Goal: Information Seeking & Learning: Learn about a topic

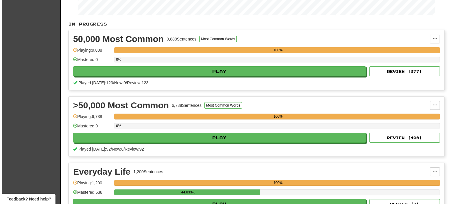
scroll to position [115, 0]
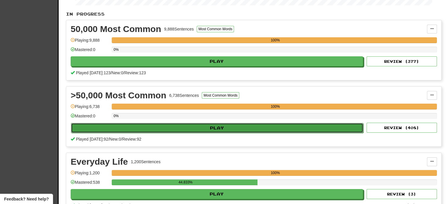
click at [241, 129] on button "Play" at bounding box center [217, 128] width 293 height 10
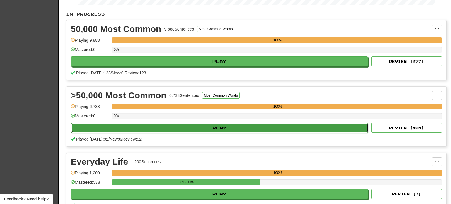
select select "**"
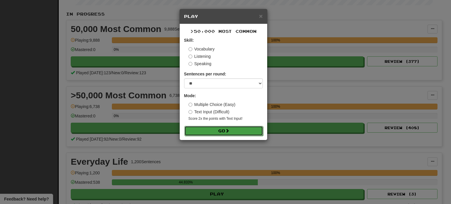
click at [235, 131] on button "Go" at bounding box center [223, 131] width 79 height 10
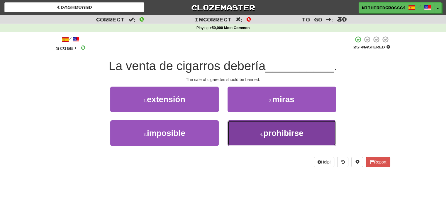
click at [242, 132] on button "4 . prohibirse" at bounding box center [282, 133] width 109 height 26
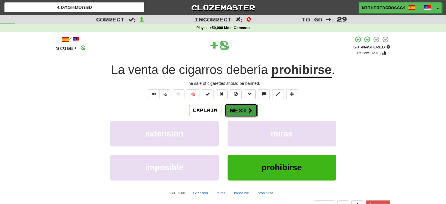
click at [241, 113] on button "Next" at bounding box center [241, 111] width 33 height 14
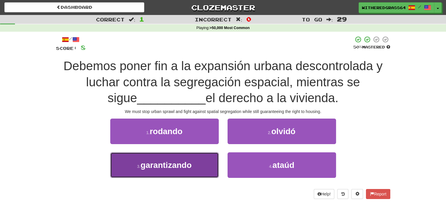
click at [192, 174] on button "3 . garantizando" at bounding box center [164, 165] width 109 height 26
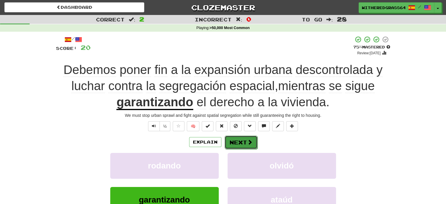
click at [235, 141] on button "Next" at bounding box center [241, 143] width 33 height 14
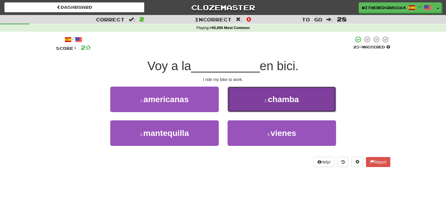
click at [248, 106] on button "2 . [GEOGRAPHIC_DATA]" at bounding box center [282, 100] width 109 height 26
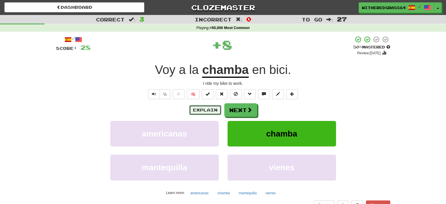
click at [207, 110] on button "Explain" at bounding box center [205, 110] width 32 height 10
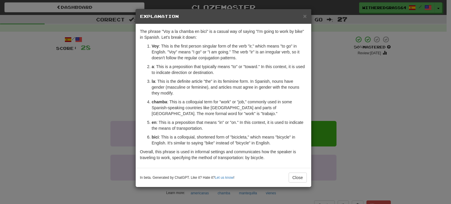
click at [359, 79] on div "× Explanation The phrase "Voy a la chamba en bici" is a casual way of saying "I…" at bounding box center [225, 102] width 451 height 204
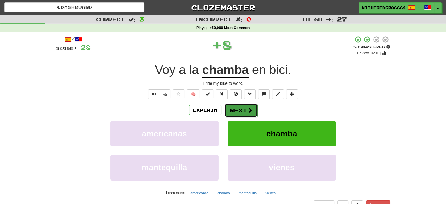
click at [244, 112] on button "Next" at bounding box center [241, 111] width 33 height 14
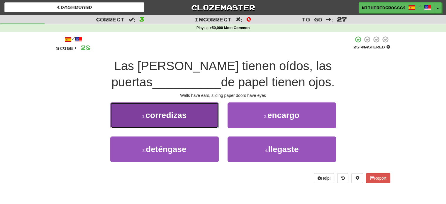
click at [202, 119] on button "1 . corredizas" at bounding box center [164, 115] width 109 height 26
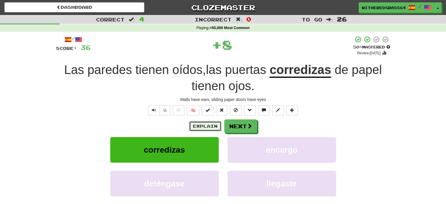
click at [197, 128] on button "Explain" at bounding box center [205, 126] width 32 height 10
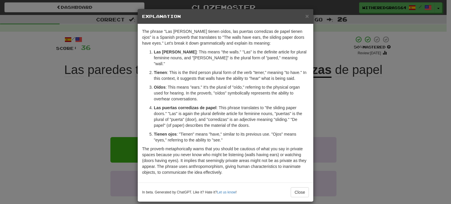
click at [348, 121] on div "× Explanation The phrase "Las [PERSON_NAME] tienen oídos, las puertas corrediza…" at bounding box center [225, 102] width 451 height 204
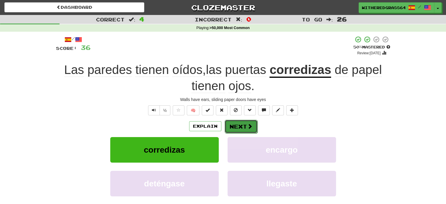
click at [249, 129] on span at bounding box center [249, 126] width 5 height 5
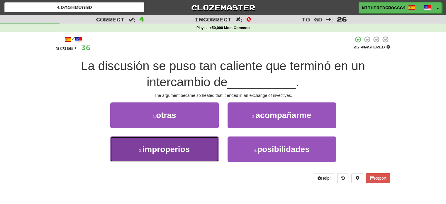
click at [204, 150] on button "3 . improperios" at bounding box center [164, 149] width 109 height 26
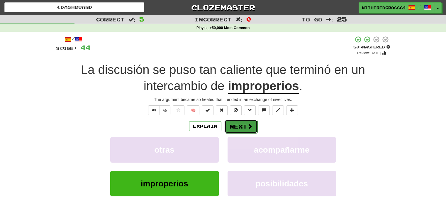
click at [236, 126] on button "Next" at bounding box center [241, 127] width 33 height 14
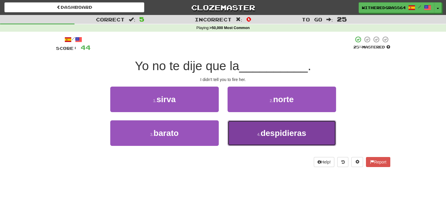
click at [243, 129] on button "4 . despidieras" at bounding box center [282, 133] width 109 height 26
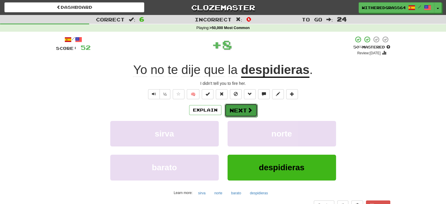
click at [240, 109] on button "Next" at bounding box center [241, 111] width 33 height 14
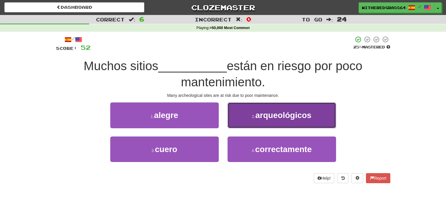
click at [241, 119] on button "2 . arqueológicos" at bounding box center [282, 115] width 109 height 26
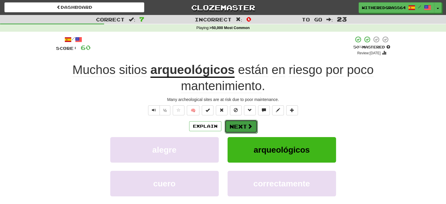
click at [241, 125] on button "Next" at bounding box center [241, 127] width 33 height 14
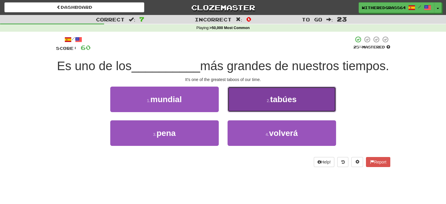
click at [249, 112] on button "2 . tabúes" at bounding box center [282, 100] width 109 height 26
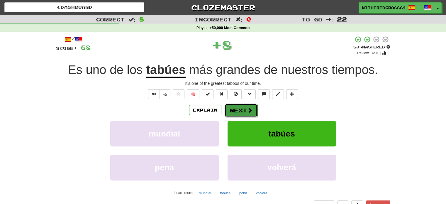
click at [241, 116] on button "Next" at bounding box center [241, 111] width 33 height 14
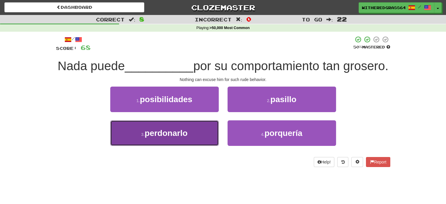
click at [203, 145] on button "3 . perdonarlo" at bounding box center [164, 133] width 109 height 26
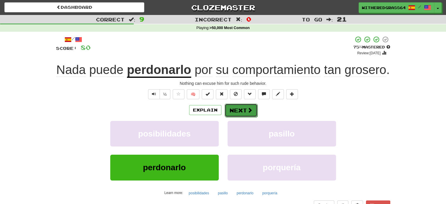
click at [237, 116] on button "Next" at bounding box center [241, 111] width 33 height 14
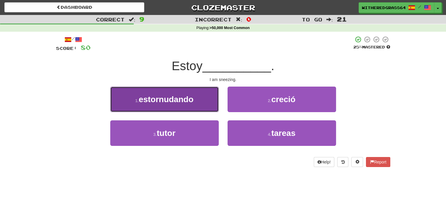
click at [207, 107] on button "1 . [GEOGRAPHIC_DATA]" at bounding box center [164, 100] width 109 height 26
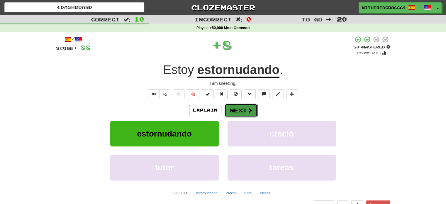
click at [232, 109] on button "Next" at bounding box center [241, 111] width 33 height 14
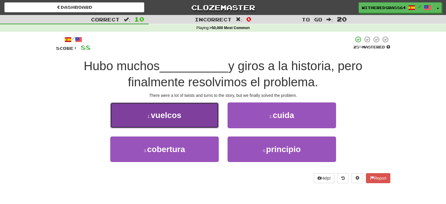
click at [199, 122] on button "1 . vuelcos" at bounding box center [164, 115] width 109 height 26
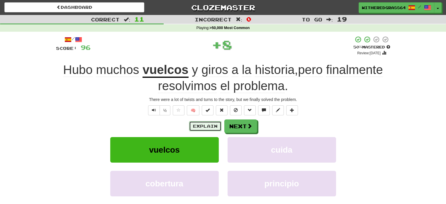
click at [209, 129] on button "Explain" at bounding box center [205, 126] width 32 height 10
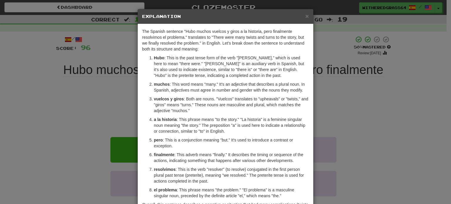
click at [76, 99] on div "× Explanation The Spanish sentence "Hubo muchos vuelcos y giros a la historia, …" at bounding box center [225, 102] width 451 height 204
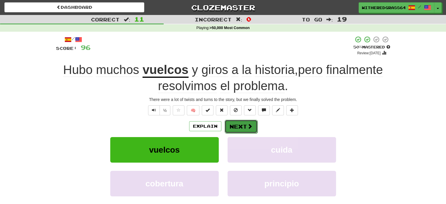
click at [228, 122] on button "Next" at bounding box center [241, 127] width 33 height 14
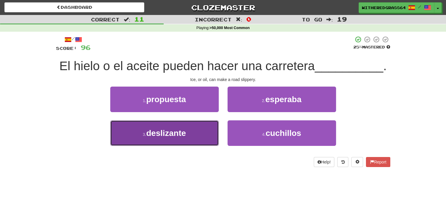
click at [209, 129] on button "3 . deslizante" at bounding box center [164, 133] width 109 height 26
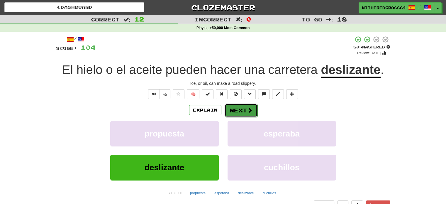
click at [237, 113] on button "Next" at bounding box center [241, 111] width 33 height 14
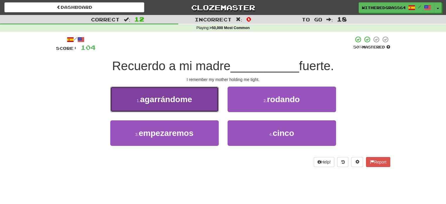
click at [203, 107] on button "1 . agarrándome" at bounding box center [164, 100] width 109 height 26
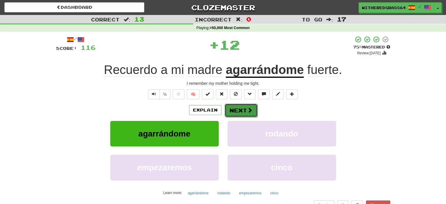
click at [233, 109] on button "Next" at bounding box center [241, 111] width 33 height 14
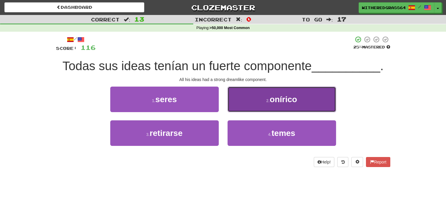
click at [244, 97] on button "2 . onírico" at bounding box center [282, 100] width 109 height 26
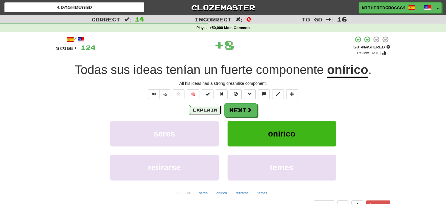
click at [204, 110] on button "Explain" at bounding box center [205, 110] width 32 height 10
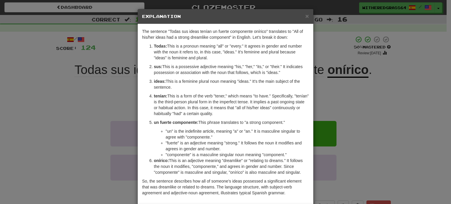
click at [99, 141] on div "× Explanation The sentence "Todas sus ideas tenían un fuerte componente onírico…" at bounding box center [225, 102] width 451 height 204
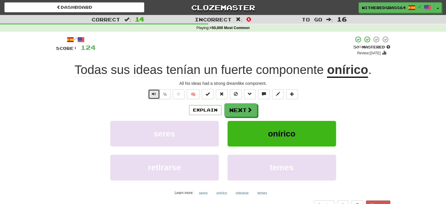
click at [152, 94] on span "Text-to-speech controls" at bounding box center [154, 94] width 4 height 4
click at [237, 109] on button "Next" at bounding box center [241, 111] width 33 height 14
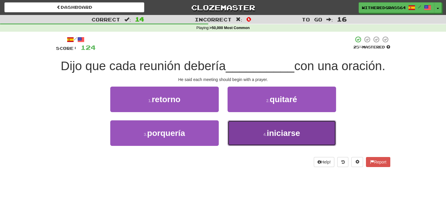
click at [238, 129] on button "4 . iniciarse" at bounding box center [282, 133] width 109 height 26
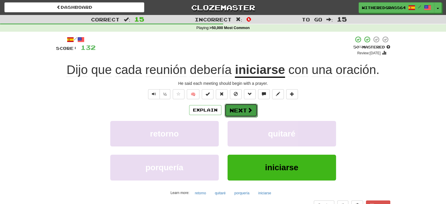
click at [240, 112] on button "Next" at bounding box center [241, 111] width 33 height 14
